Goal: Information Seeking & Learning: Find contact information

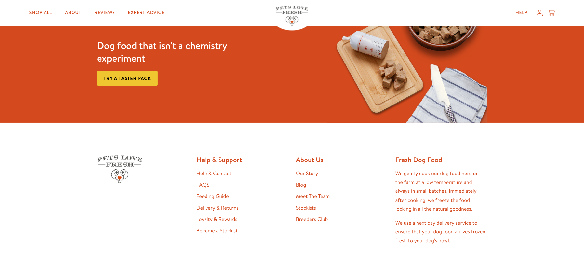
scroll to position [1341, 0]
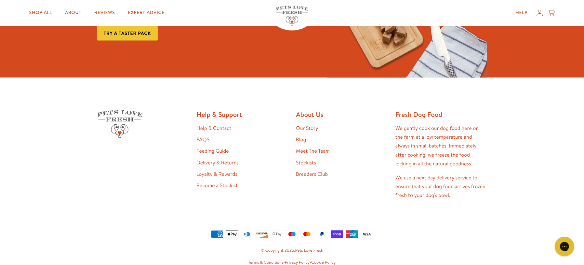
click at [310, 159] on link "Stockists" at bounding box center [306, 162] width 20 height 7
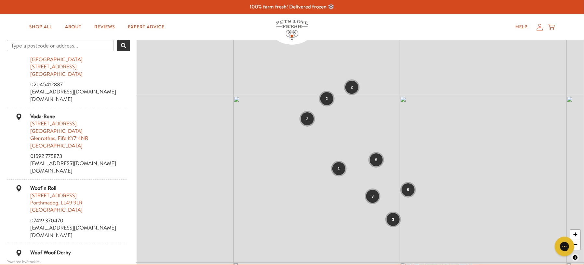
scroll to position [1306, 0]
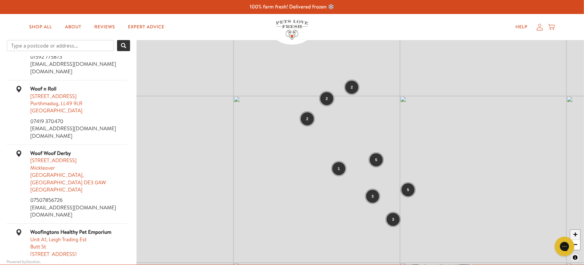
click at [577, 231] on link "+" at bounding box center [576, 235] width 10 height 10
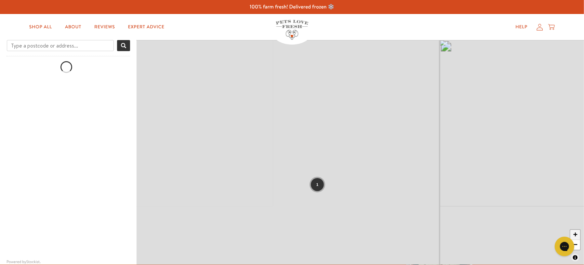
scroll to position [0, 0]
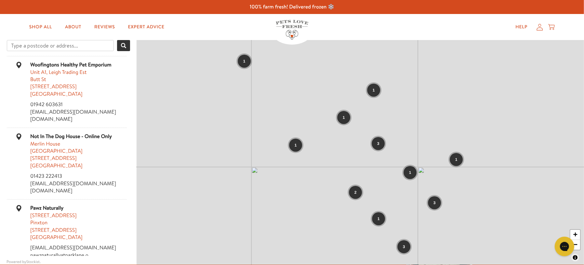
drag, startPoint x: 457, startPoint y: 204, endPoint x: 435, endPoint y: 163, distance: 47.0
click at [435, 163] on div "2 1 3 1 1 1 1 1 1 3 1 1 2 3 1 + −" at bounding box center [361, 152] width 448 height 224
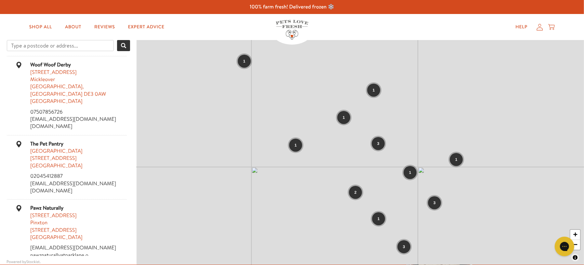
click at [249, 62] on div "1" at bounding box center [244, 61] width 13 height 13
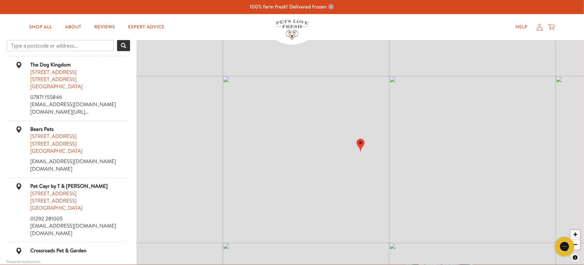
click at [578, 237] on link "+" at bounding box center [576, 235] width 10 height 10
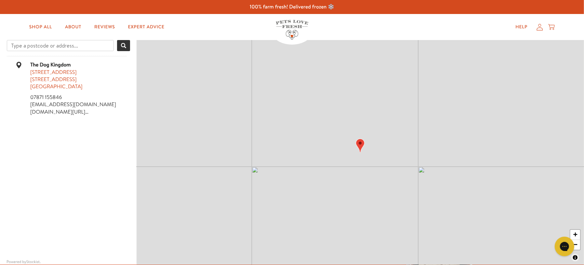
click at [360, 145] on img "Map" at bounding box center [360, 146] width 9 height 14
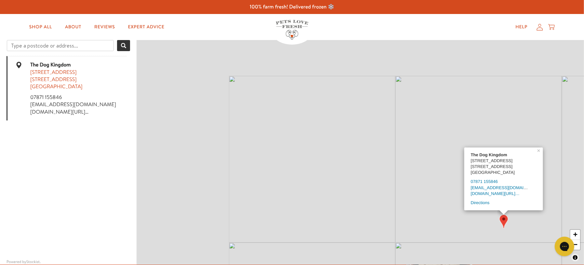
drag, startPoint x: 437, startPoint y: 174, endPoint x: 584, endPoint y: 251, distance: 165.9
click at [584, 251] on div "The Dog Kingdom 359-361 holywood road Belfast, Belfast BT4 2LR United Kingdom 0…" at bounding box center [361, 152] width 448 height 224
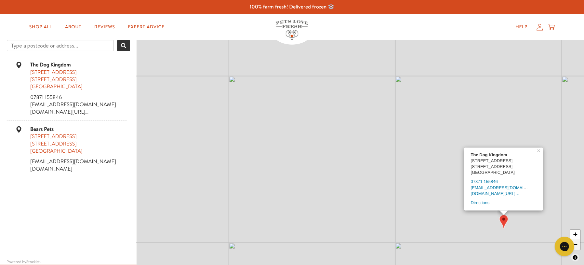
click at [579, 245] on link "−" at bounding box center [576, 245] width 10 height 10
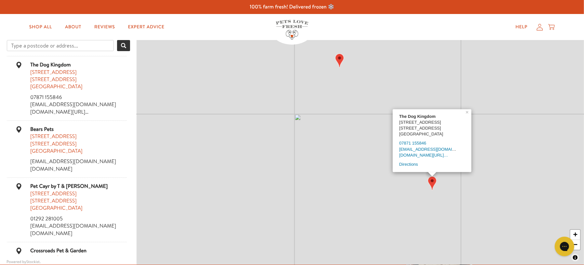
click at [341, 62] on img "Map" at bounding box center [339, 61] width 9 height 14
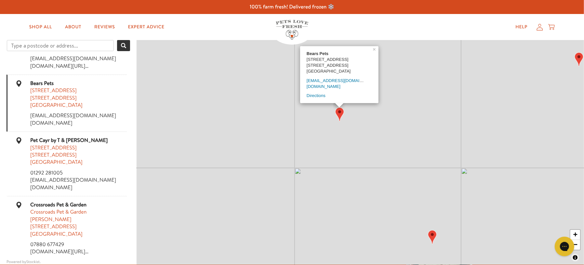
scroll to position [50, 0]
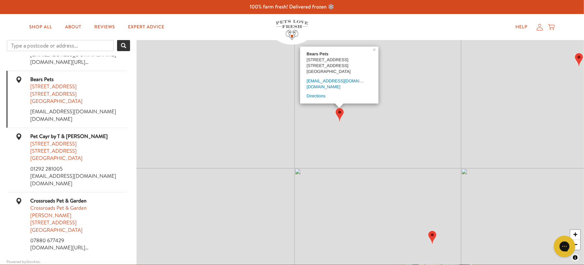
click at [576, 244] on h1 "Chat with us" at bounding box center [589, 245] width 31 height 7
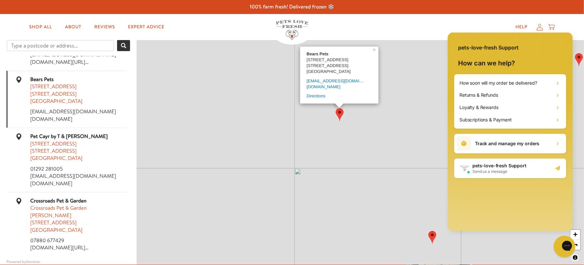
scroll to position [0, 0]
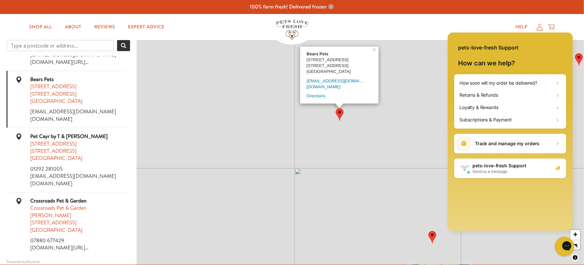
click at [578, 248] on link "−" at bounding box center [576, 245] width 10 height 10
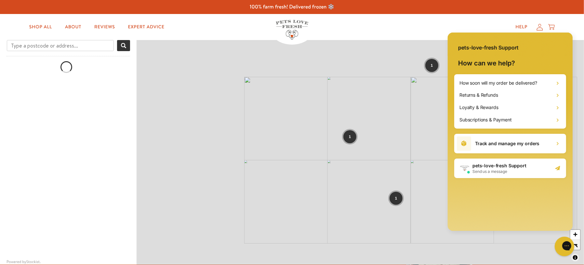
click at [578, 248] on link "−" at bounding box center [576, 245] width 10 height 10
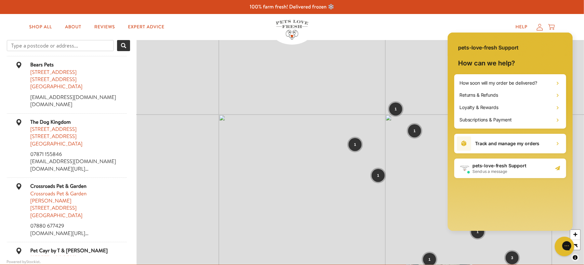
click at [435, 193] on div "Begin typing to search, use up/down arrow keys to navigate suggestions, enter t…" at bounding box center [292, 152] width 584 height 224
click at [584, 246] on icon "Close gorgias live chat" at bounding box center [590, 245] width 7 height 7
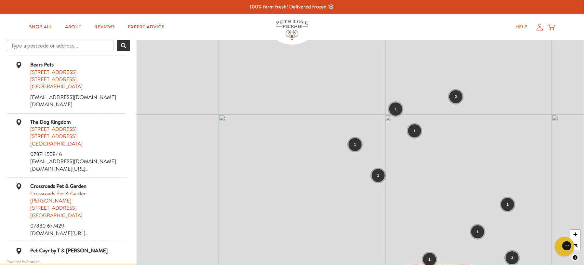
click at [577, 234] on iframe at bounding box center [565, 246] width 26 height 24
click at [580, 242] on link "−" at bounding box center [576, 245] width 10 height 10
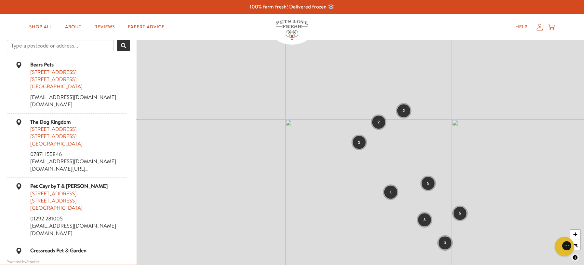
drag, startPoint x: 379, startPoint y: 116, endPoint x: 375, endPoint y: 101, distance: 16.2
click at [375, 101] on div "2 1 3 2 2 5 3 5 + −" at bounding box center [361, 152] width 448 height 224
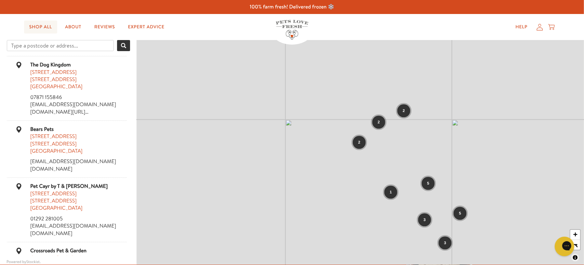
click at [43, 27] on link "Shop All" at bounding box center [40, 26] width 33 height 13
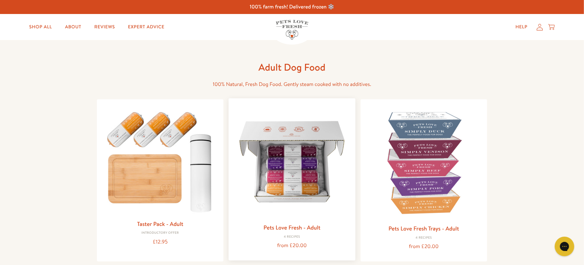
scroll to position [49, 0]
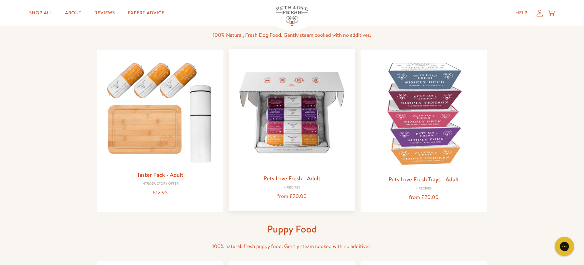
click at [282, 133] on img at bounding box center [292, 112] width 116 height 116
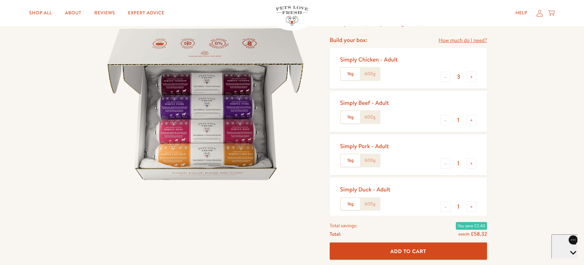
scroll to position [67, 0]
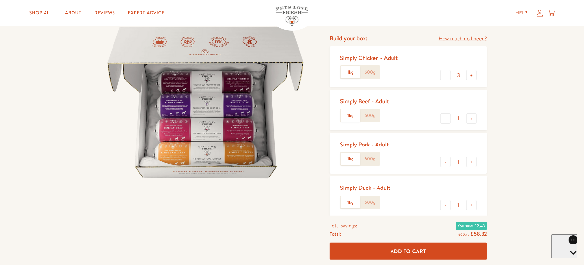
click at [370, 72] on label "600g" at bounding box center [370, 72] width 20 height 12
click at [0, 0] on input "600g" at bounding box center [0, 0] width 0 height 0
click at [348, 75] on label "1kg" at bounding box center [351, 72] width 20 height 12
click at [0, 0] on input "1kg" at bounding box center [0, 0] width 0 height 0
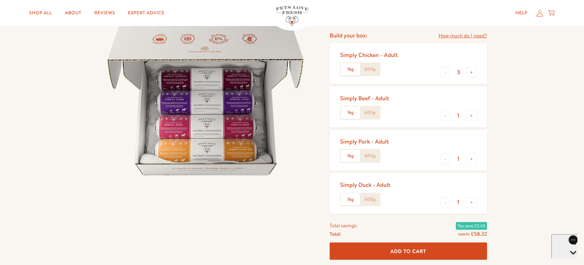
scroll to position [0, 0]
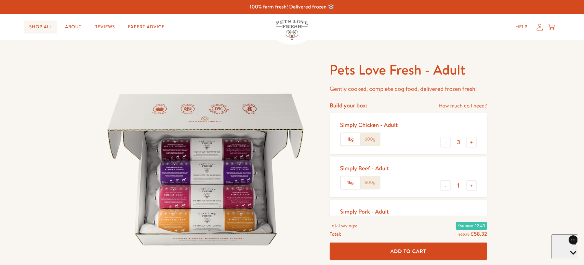
click at [40, 27] on link "Shop All" at bounding box center [40, 26] width 33 height 13
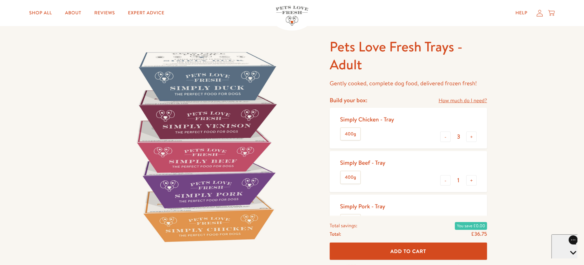
scroll to position [12, 0]
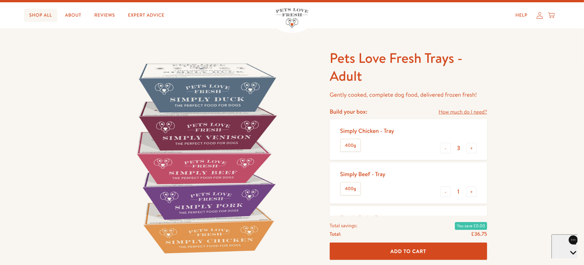
click at [50, 15] on link "Shop All" at bounding box center [40, 15] width 33 height 13
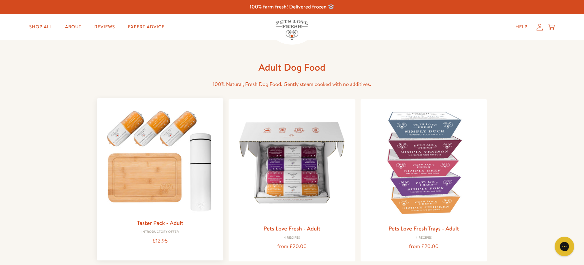
click at [176, 187] on img at bounding box center [160, 159] width 116 height 112
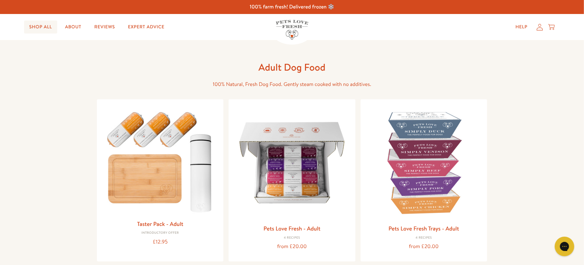
click at [49, 25] on link "Shop All" at bounding box center [40, 26] width 33 height 13
click at [303, 25] on img at bounding box center [292, 30] width 33 height 20
